Goal: Information Seeking & Learning: Check status

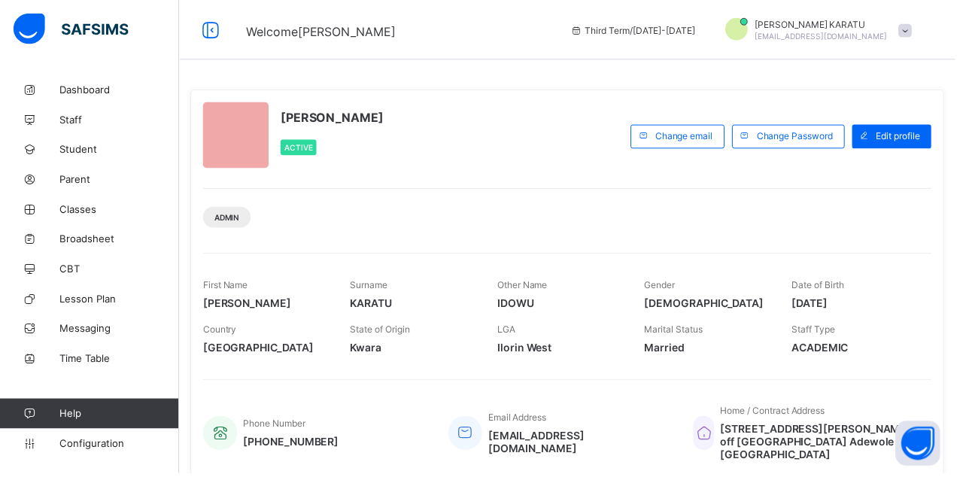
click at [63, 206] on span "Classes" at bounding box center [120, 211] width 120 height 12
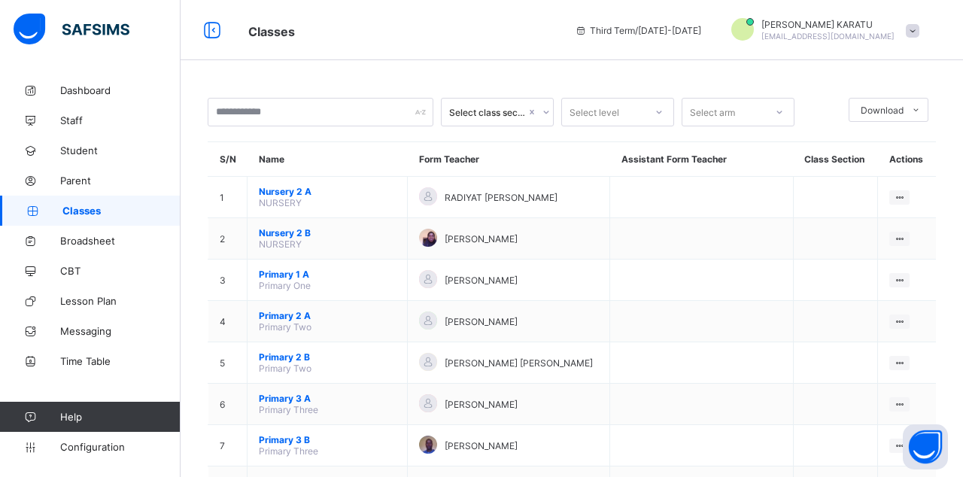
click at [0, 0] on ul "View Class Assign form Teacher" at bounding box center [0, 0] width 0 height 0
click at [0, 0] on div "View Class" at bounding box center [0, 0] width 0 height 0
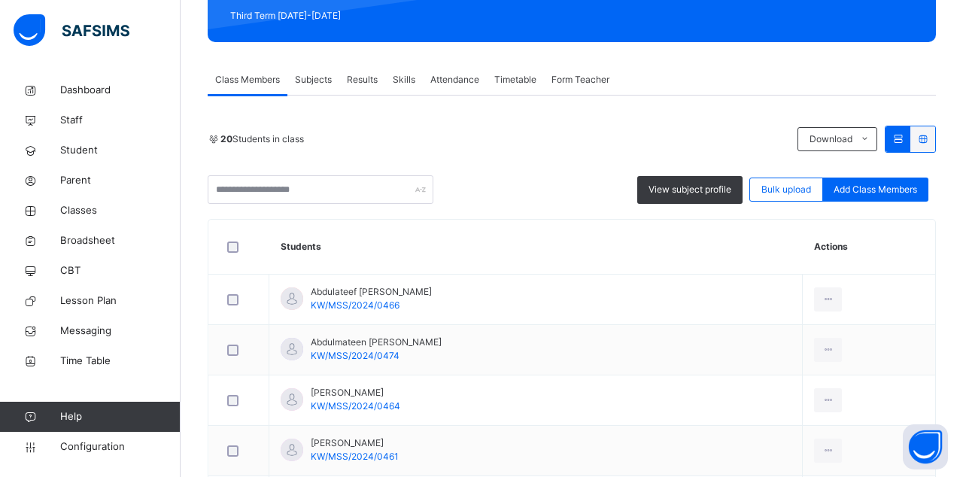
click at [358, 77] on span "Results" at bounding box center [362, 80] width 31 height 14
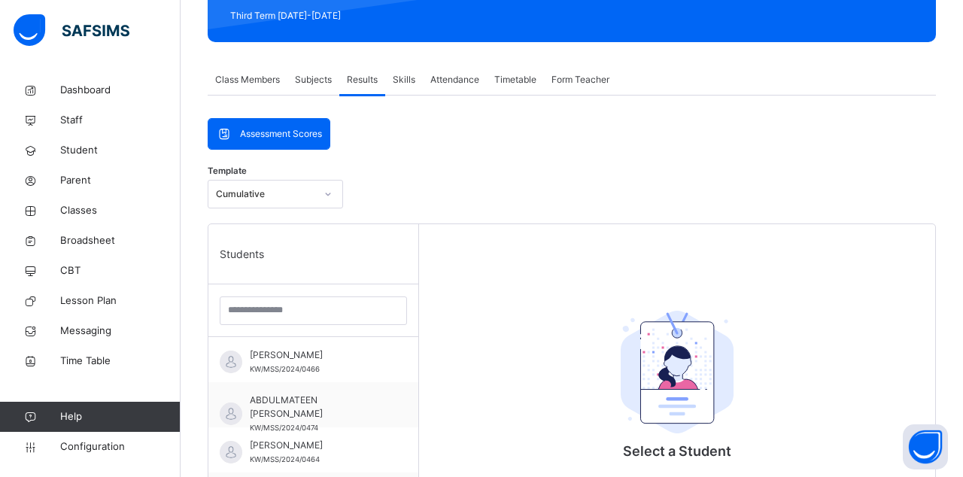
click at [348, 362] on span "[PERSON_NAME]" at bounding box center [317, 355] width 135 height 14
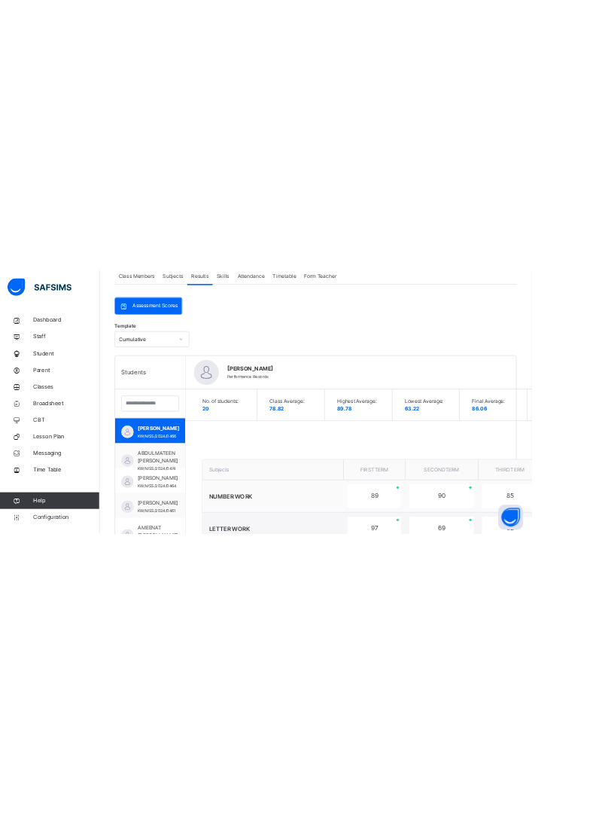
scroll to position [0, 0]
